Goal: Find specific page/section: Find specific page/section

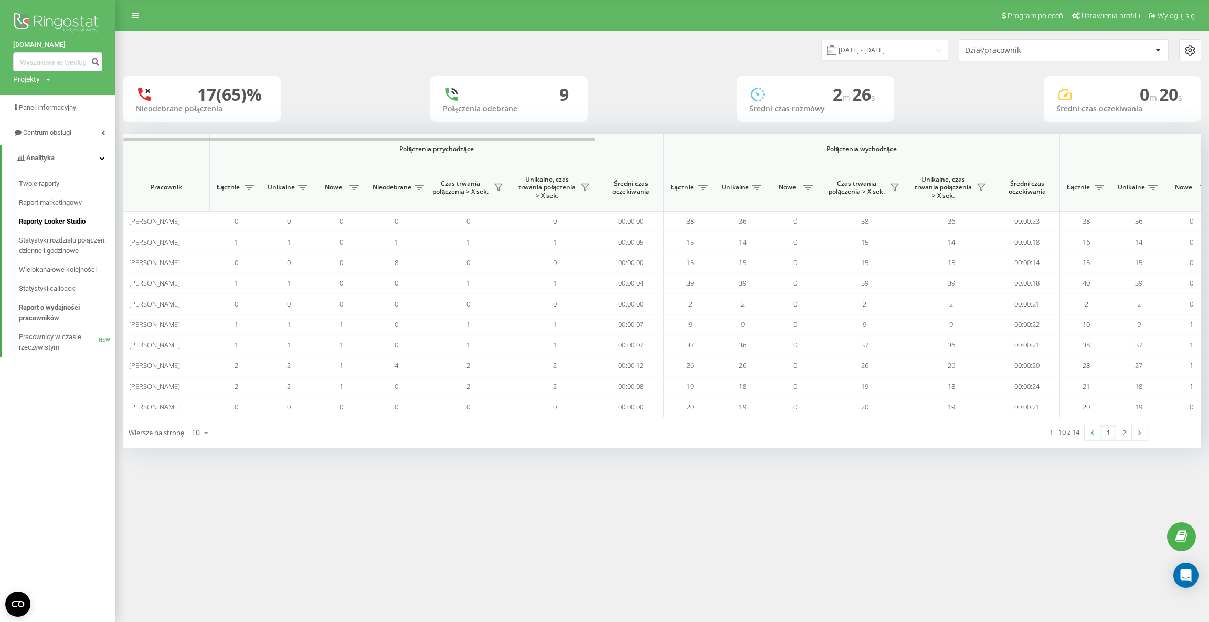
click at [57, 220] on span "Raporty Looker Studio" at bounding box center [52, 221] width 67 height 10
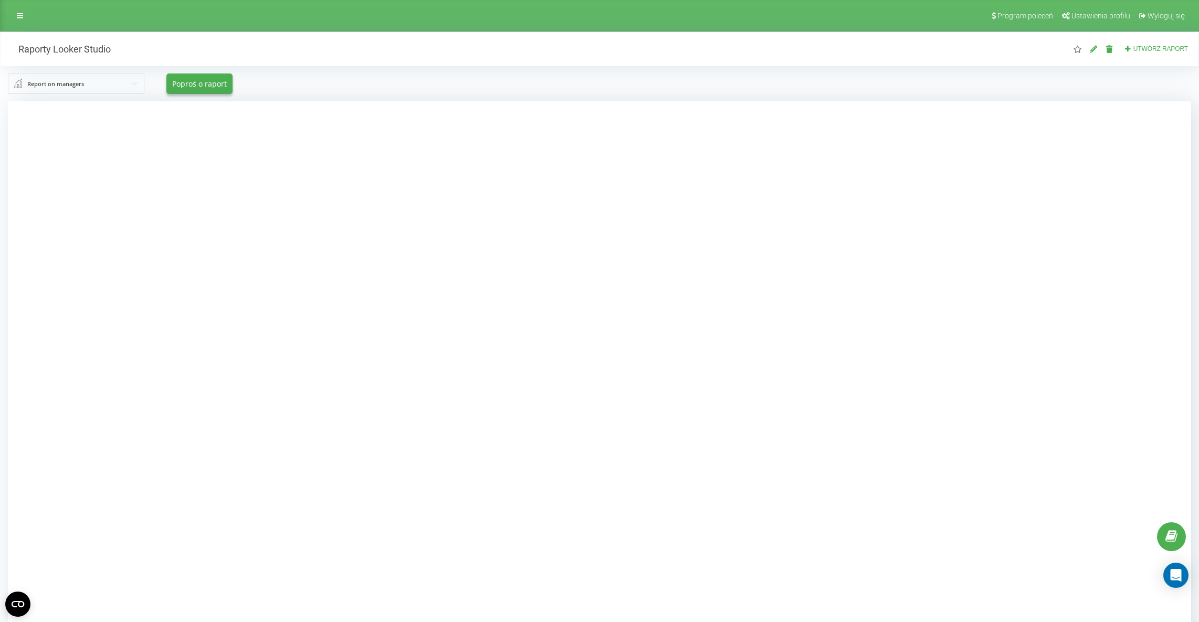
click at [1069, 247] on div at bounding box center [599, 412] width 1183 height 622
click at [1065, 246] on div at bounding box center [599, 412] width 1183 height 622
click at [425, 77] on div "Report on managers Report on managers Statistics of incoming calls by departmen…" at bounding box center [599, 83] width 1183 height 20
click at [635, 81] on div "Report on managers Report on managers Statistics of incoming calls by departmen…" at bounding box center [599, 83] width 1183 height 20
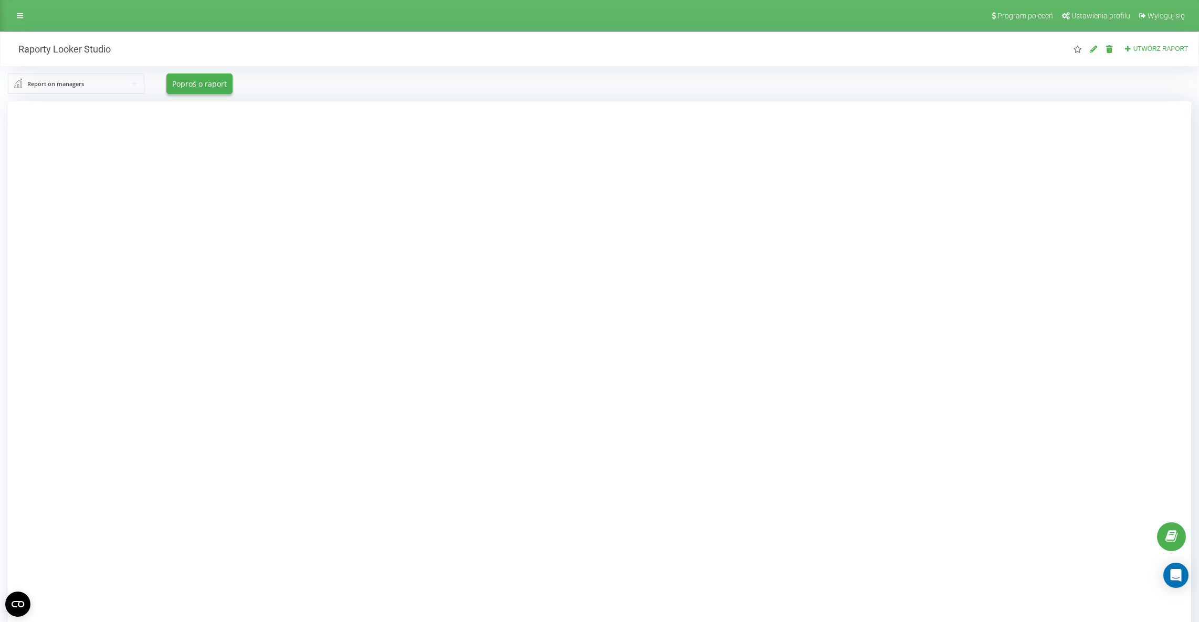
click at [978, 228] on div at bounding box center [599, 412] width 1183 height 622
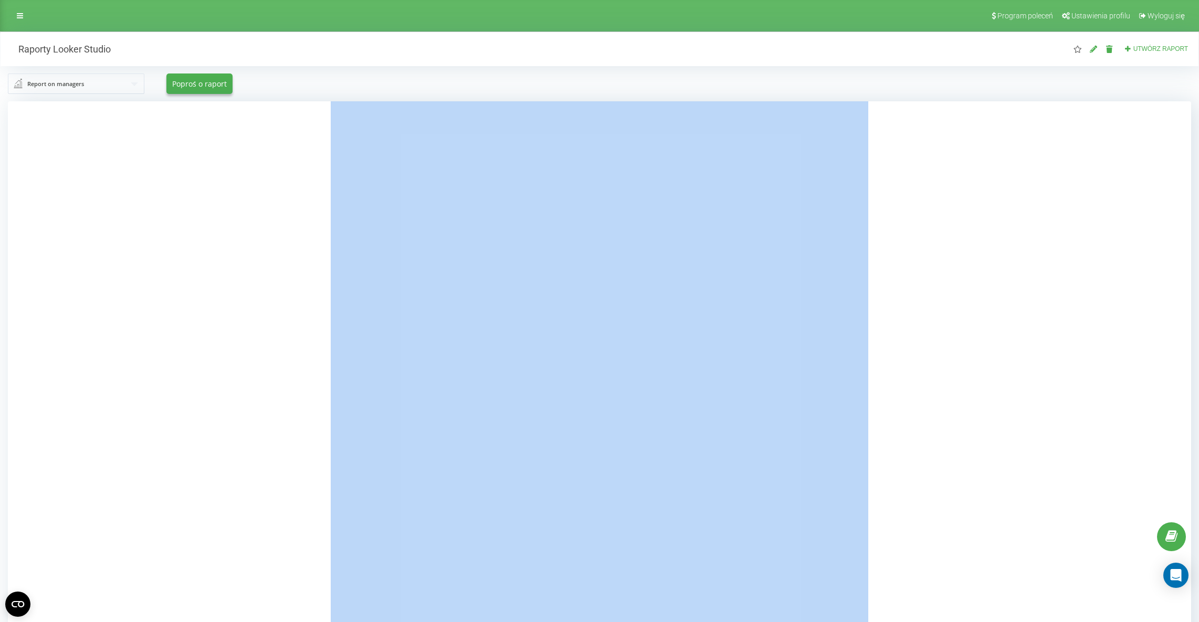
click at [930, 227] on div at bounding box center [599, 412] width 1183 height 622
